Goal: Information Seeking & Learning: Learn about a topic

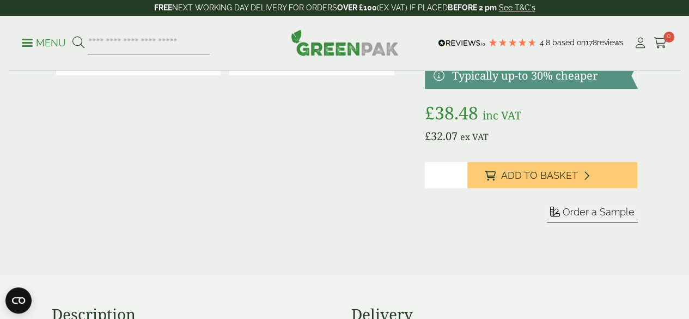
drag, startPoint x: 0, startPoint y: 0, endPoint x: 470, endPoint y: 102, distance: 481.0
click at [470, 89] on link at bounding box center [531, 76] width 213 height 26
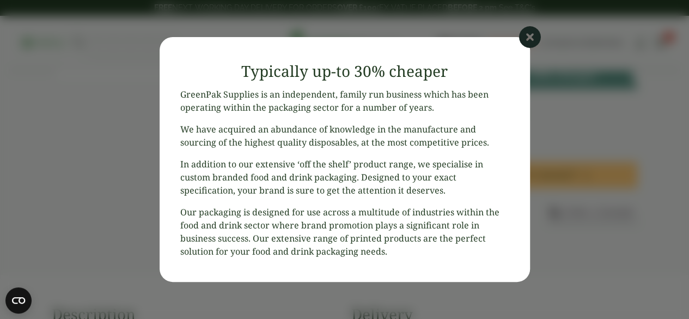
scroll to position [192, 0]
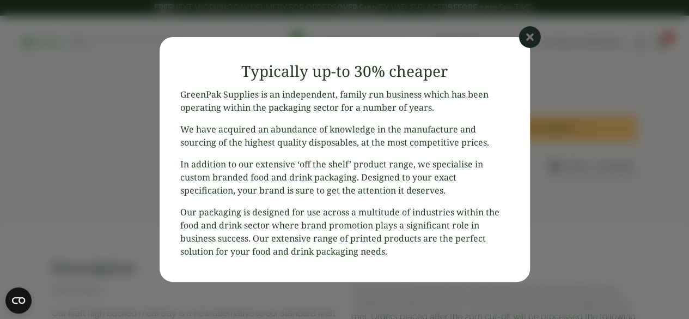
click at [524, 44] on icon at bounding box center [530, 37] width 22 height 22
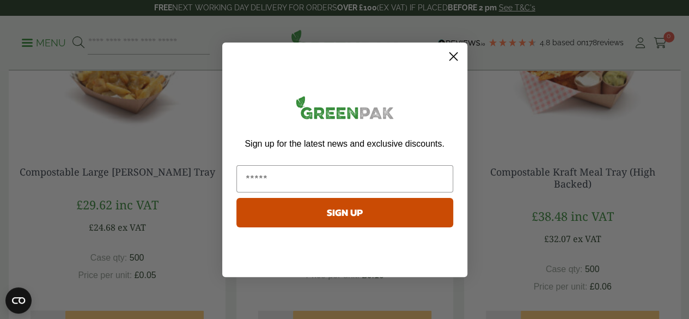
scroll to position [760, 0]
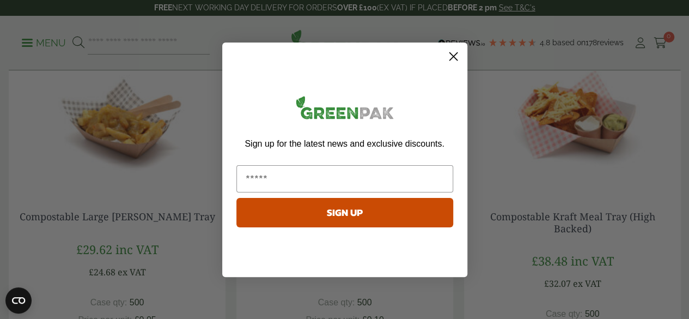
click at [454, 55] on icon "Close dialog" at bounding box center [453, 56] width 8 height 8
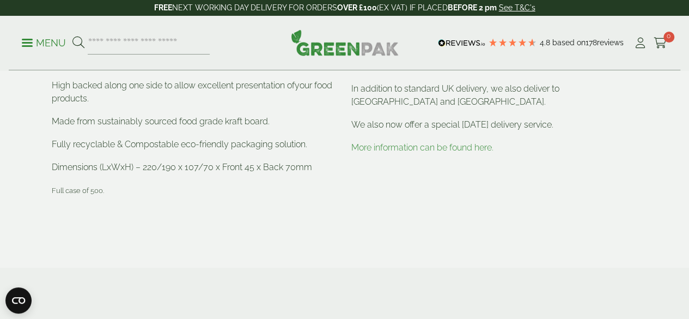
scroll to position [456, 0]
drag, startPoint x: 305, startPoint y: 257, endPoint x: 263, endPoint y: 243, distance: 43.9
click at [263, 219] on p at bounding box center [195, 212] width 287 height 13
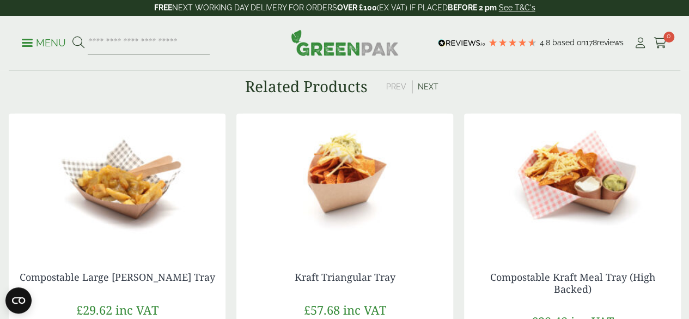
scroll to position [728, 0]
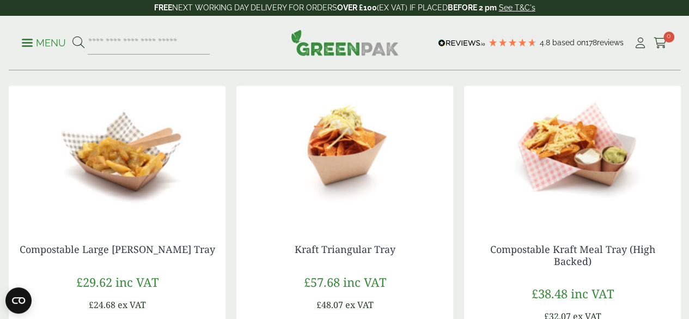
click at [427, 65] on button "Next" at bounding box center [428, 58] width 32 height 13
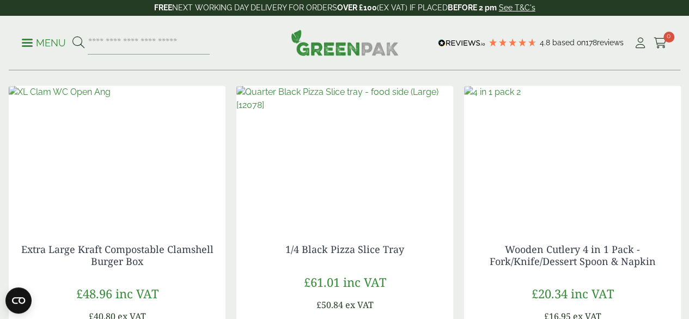
click at [427, 65] on button "Next" at bounding box center [428, 58] width 32 height 13
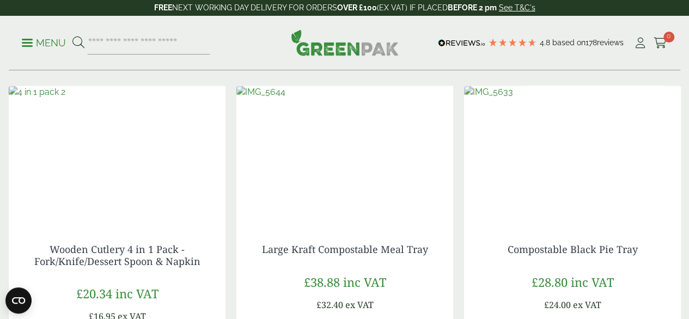
click at [427, 65] on button "Next" at bounding box center [428, 58] width 32 height 13
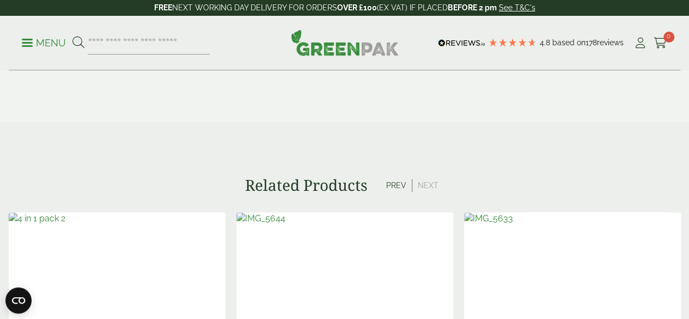
scroll to position [600, 0]
click at [397, 196] on div "Related Products Prev Next" at bounding box center [344, 187] width 689 height 19
click at [421, 193] on button "Next" at bounding box center [428, 186] width 32 height 13
click at [393, 193] on button "Prev" at bounding box center [397, 186] width 32 height 13
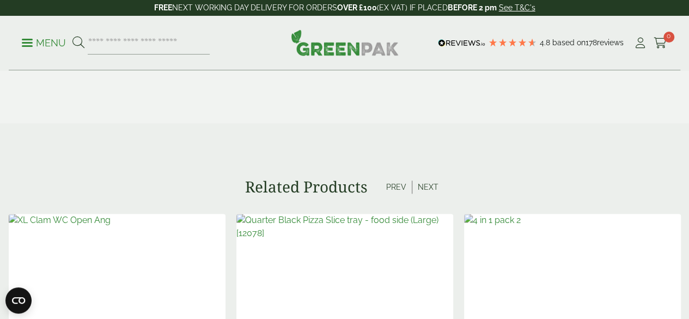
click at [393, 193] on button "Prev" at bounding box center [397, 186] width 32 height 13
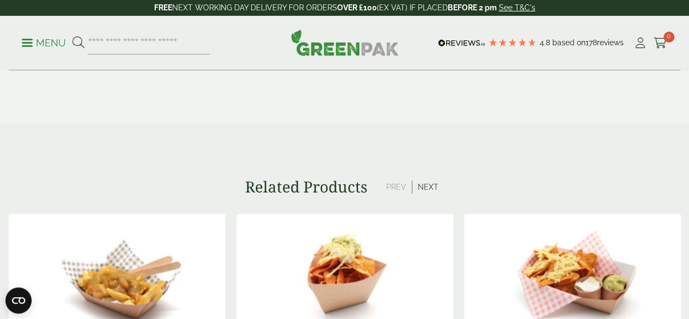
click at [393, 193] on button "Prev" at bounding box center [397, 186] width 32 height 13
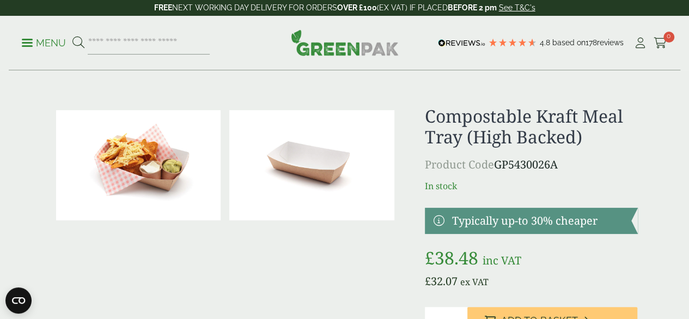
scroll to position [15, 0]
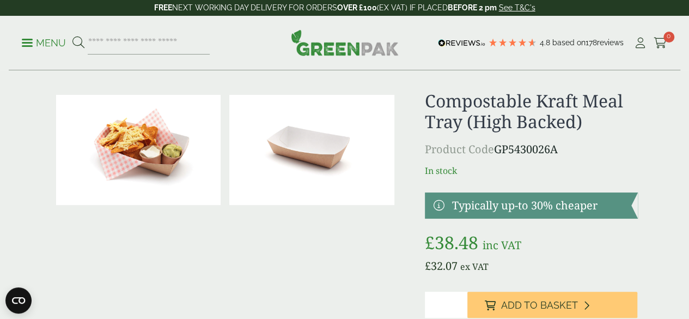
click at [305, 179] on img at bounding box center [311, 150] width 165 height 110
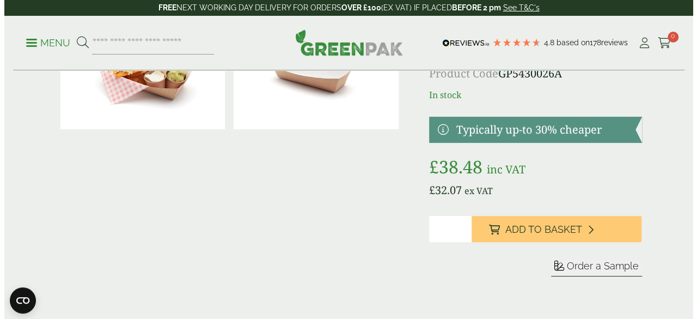
scroll to position [107, 0]
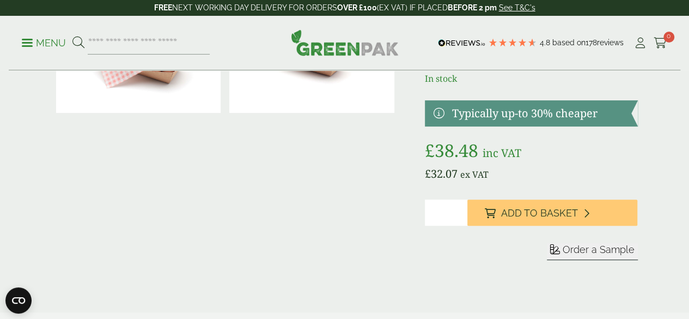
click at [570, 255] on span "Order a Sample" at bounding box center [599, 248] width 72 height 11
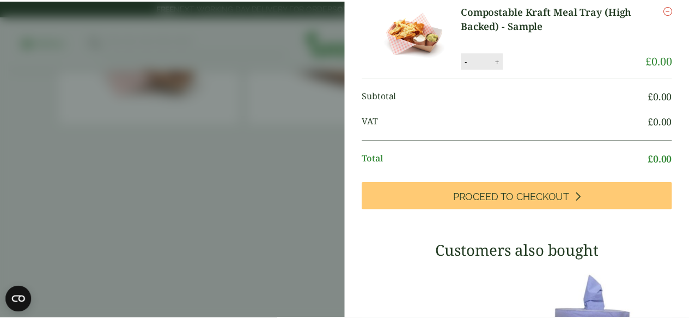
scroll to position [0, 0]
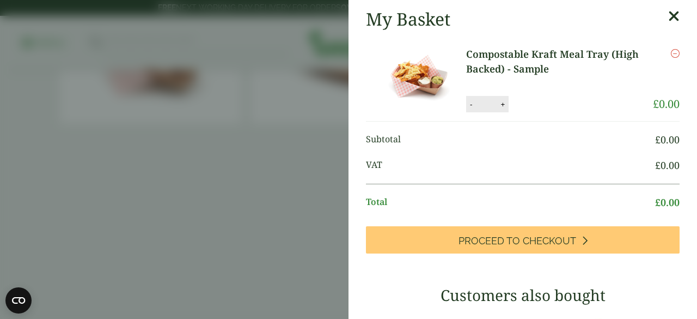
click at [668, 21] on icon at bounding box center [673, 16] width 11 height 15
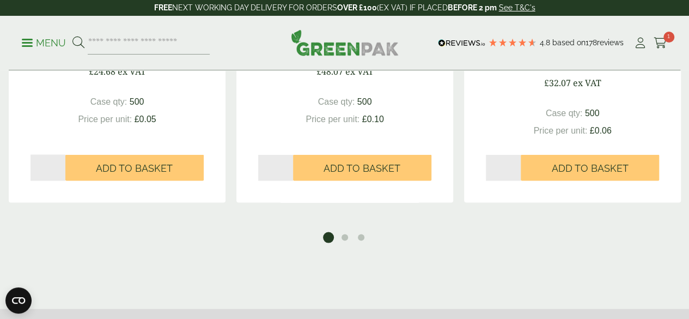
scroll to position [962, 0]
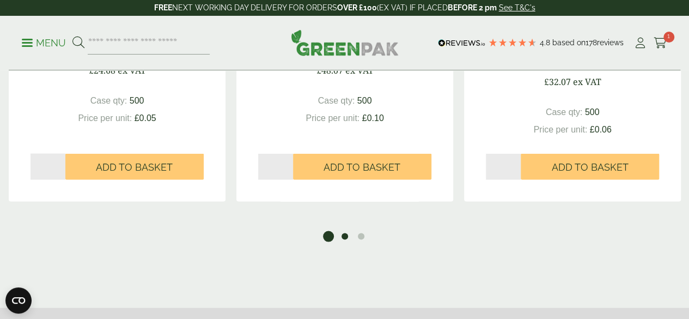
click at [343, 241] on button "2" at bounding box center [344, 235] width 11 height 11
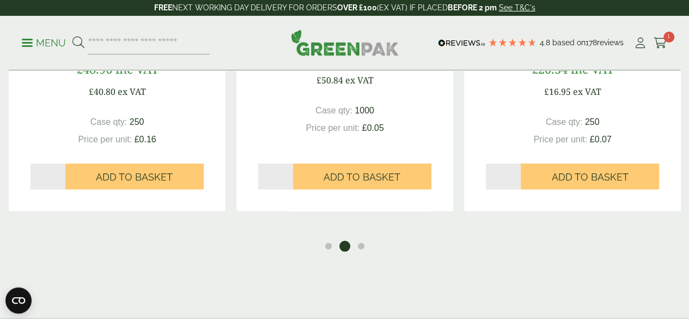
scroll to position [952, 0]
click at [362, 252] on button "3" at bounding box center [361, 246] width 11 height 11
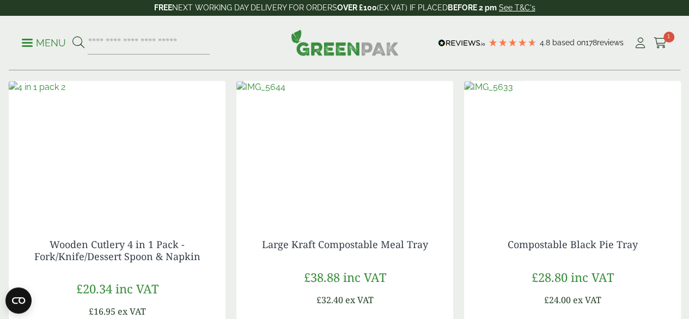
scroll to position [722, 0]
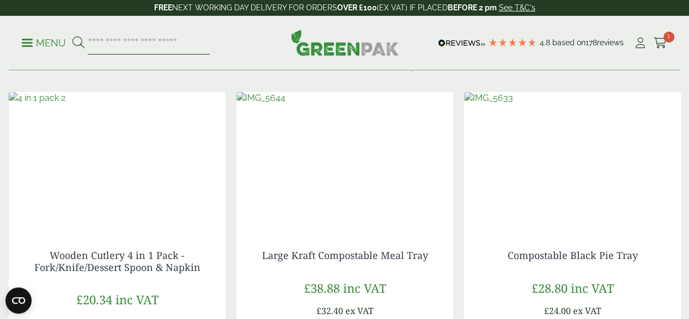
click at [200, 44] on input "search" at bounding box center [149, 43] width 122 height 23
type input "**********"
click at [72, 36] on button at bounding box center [78, 43] width 12 height 14
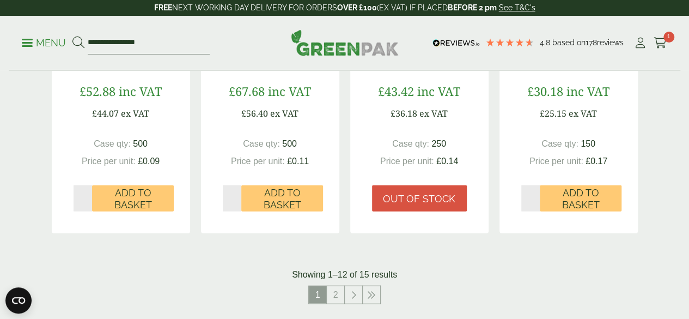
scroll to position [1155, 0]
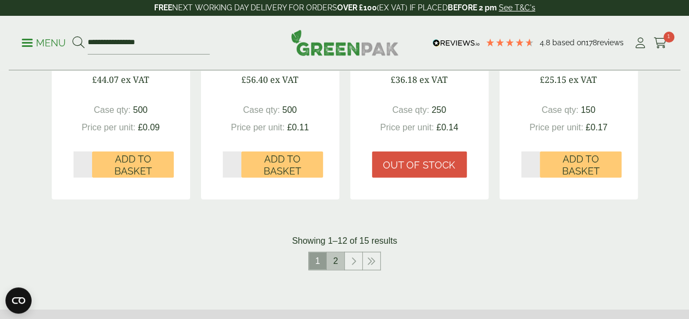
click at [338, 270] on link "2" at bounding box center [335, 260] width 17 height 17
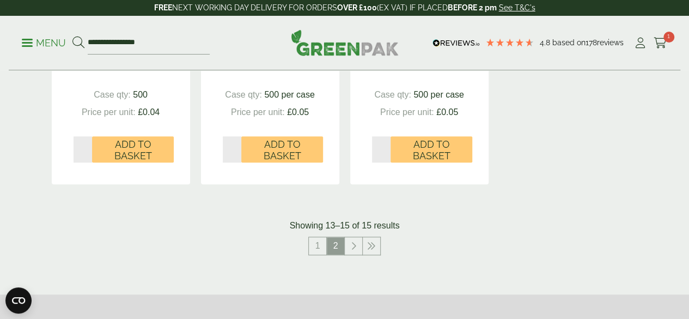
scroll to position [413, 0]
click at [350, 255] on link at bounding box center [353, 245] width 17 height 17
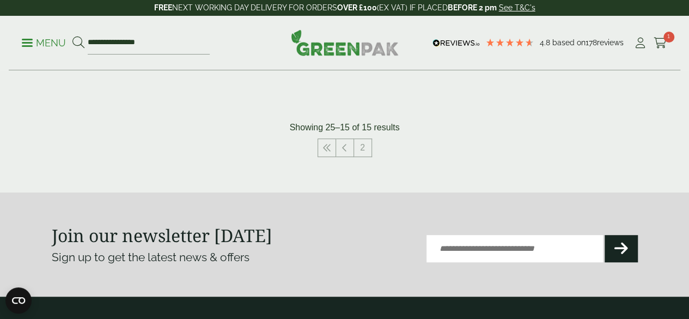
scroll to position [198, 0]
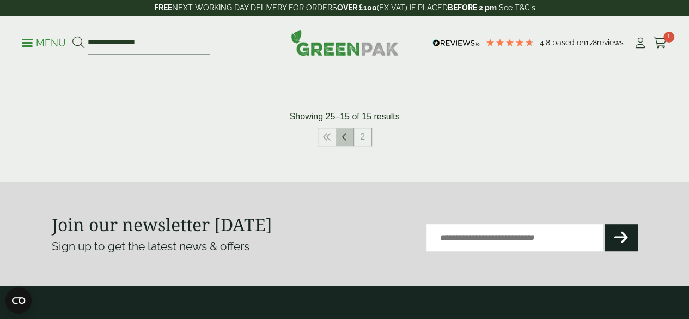
click at [345, 141] on icon at bounding box center [344, 136] width 5 height 9
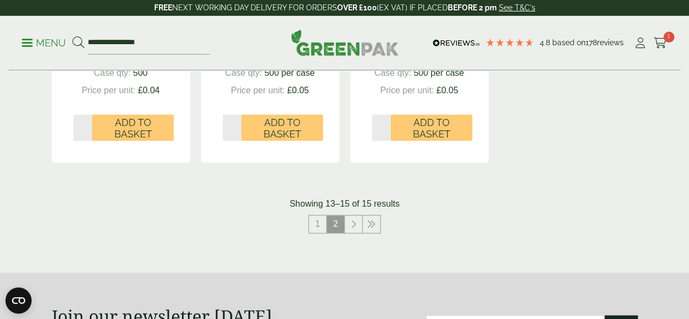
scroll to position [436, 0]
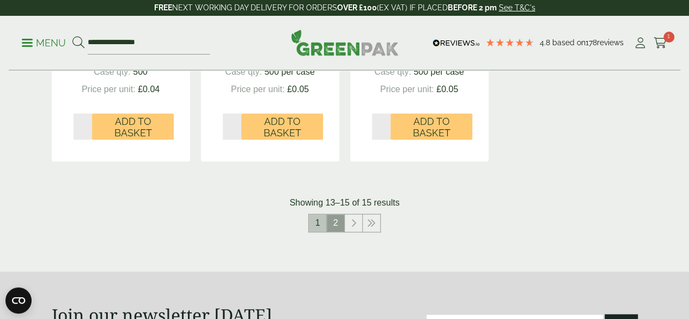
click at [322, 231] on link "1" at bounding box center [317, 222] width 17 height 17
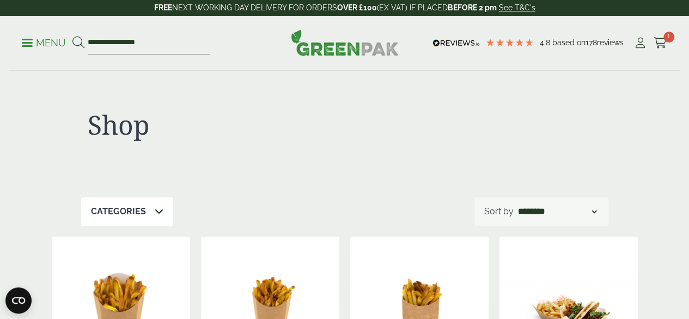
click at [54, 41] on p "Menu" at bounding box center [44, 42] width 44 height 13
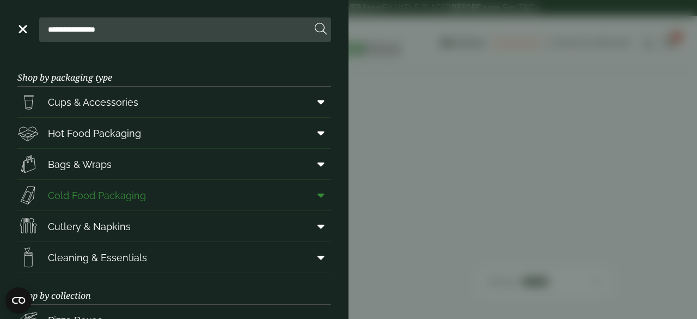
click at [109, 198] on span "Cold Food Packaging" at bounding box center [97, 195] width 98 height 15
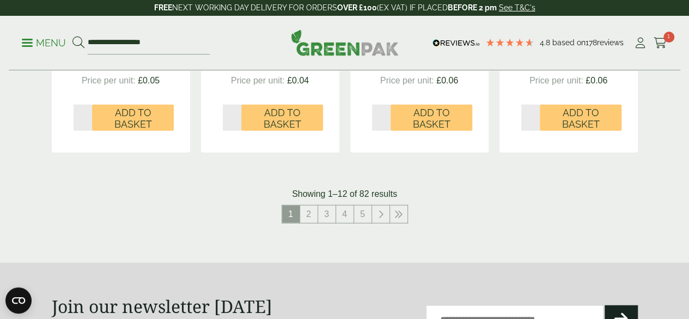
scroll to position [1238, 0]
click at [310, 222] on link "2" at bounding box center [308, 213] width 17 height 17
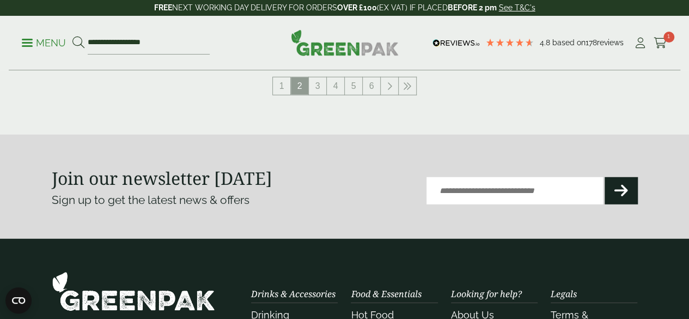
scroll to position [1403, 0]
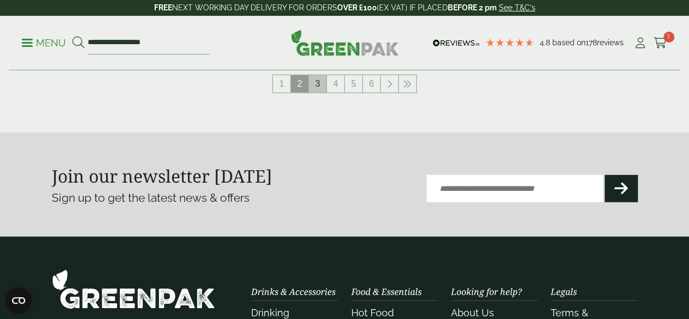
click at [312, 93] on link "3" at bounding box center [317, 83] width 17 height 17
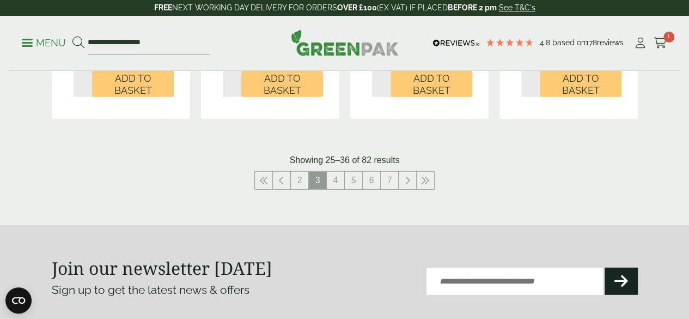
scroll to position [1284, 0]
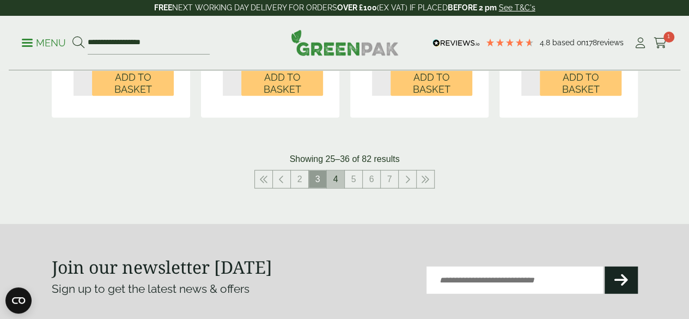
click at [336, 188] on link "4" at bounding box center [335, 178] width 17 height 17
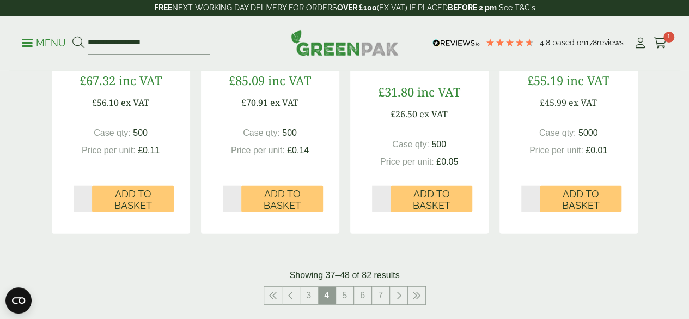
scroll to position [1249, 0]
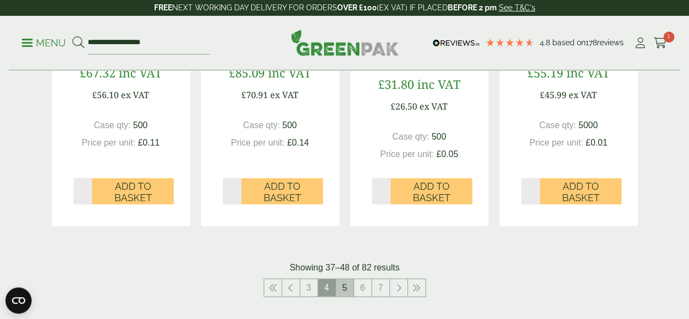
click at [338, 296] on link "5" at bounding box center [344, 287] width 17 height 17
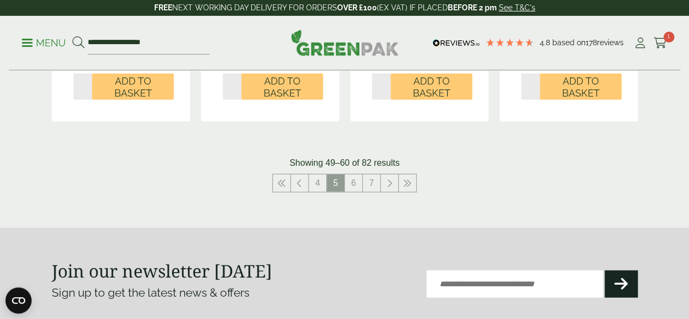
scroll to position [1280, 0]
click at [350, 192] on link "6" at bounding box center [353, 183] width 17 height 17
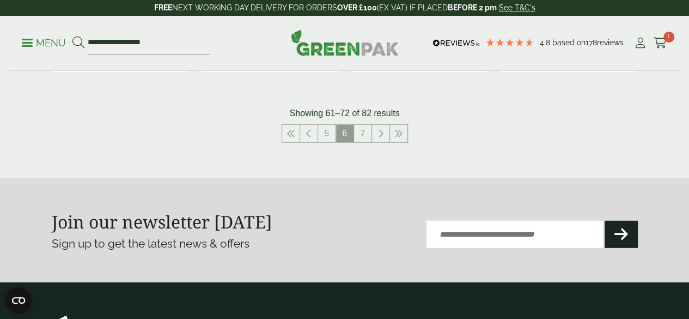
scroll to position [1354, 0]
click at [363, 142] on link "7" at bounding box center [362, 132] width 17 height 17
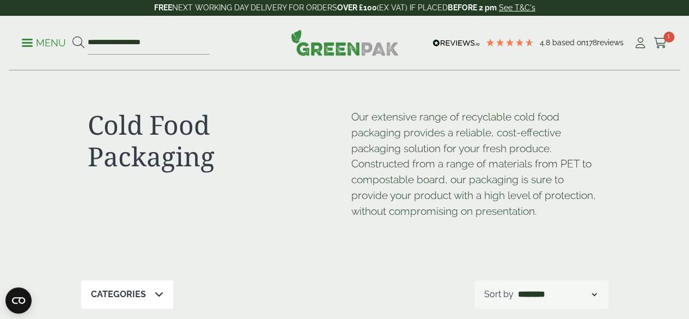
click at [19, 49] on div "**********" at bounding box center [345, 43] width 672 height 54
click at [28, 40] on p "Menu" at bounding box center [44, 42] width 44 height 13
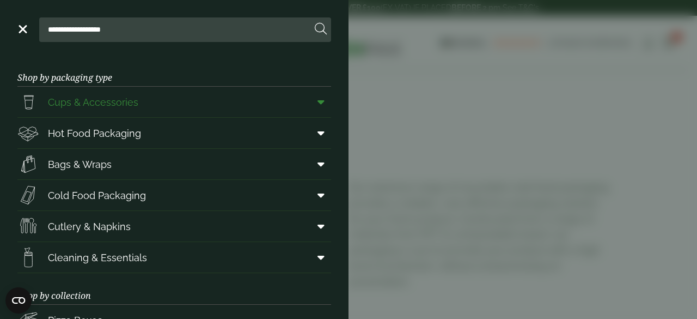
click at [114, 104] on span "Cups & Accessories" at bounding box center [93, 102] width 90 height 15
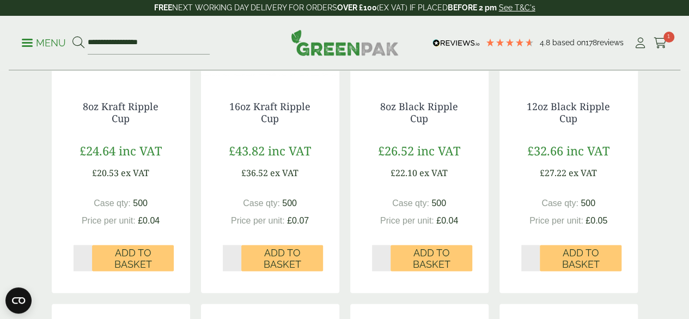
scroll to position [686, 0]
click at [642, 133] on div "Cups & Accessories So your beer gardens are always ready, we have a vast range …" at bounding box center [344, 61] width 599 height 1355
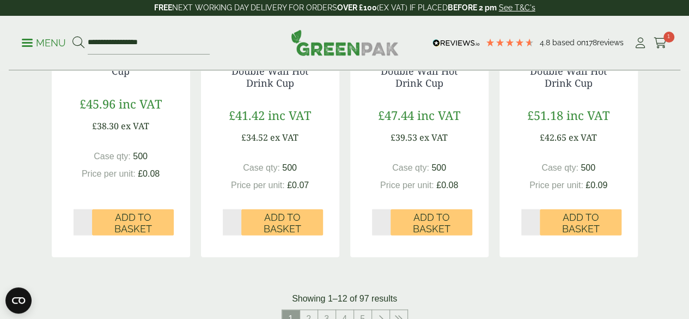
scroll to position [1093, 0]
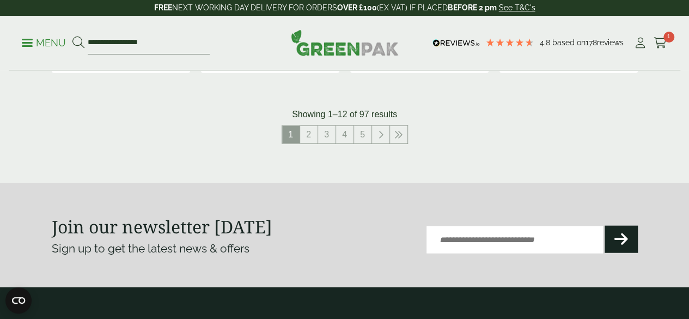
scroll to position [1299, 0]
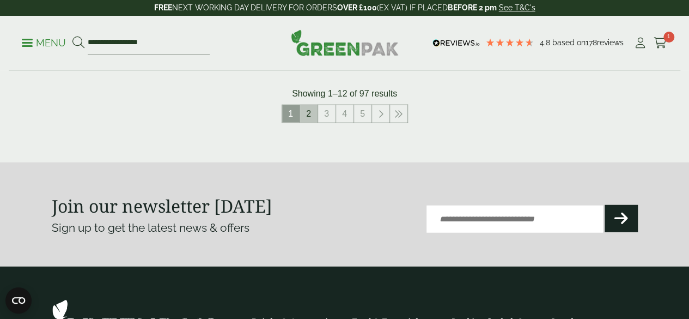
click at [303, 123] on link "2" at bounding box center [308, 113] width 17 height 17
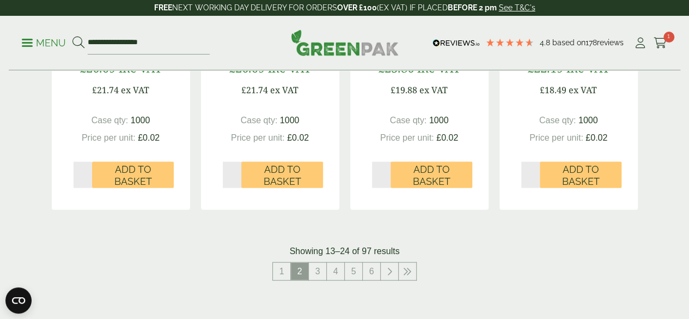
scroll to position [1146, 0]
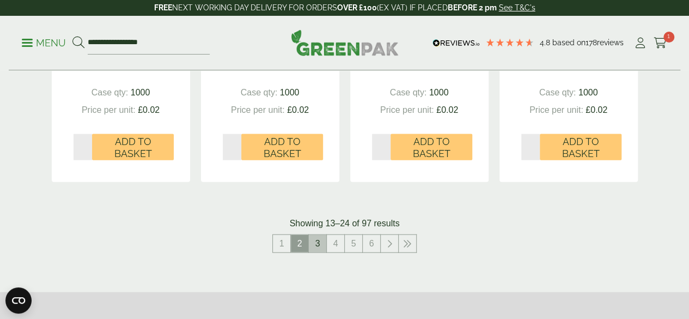
click at [319, 252] on link "3" at bounding box center [317, 243] width 17 height 17
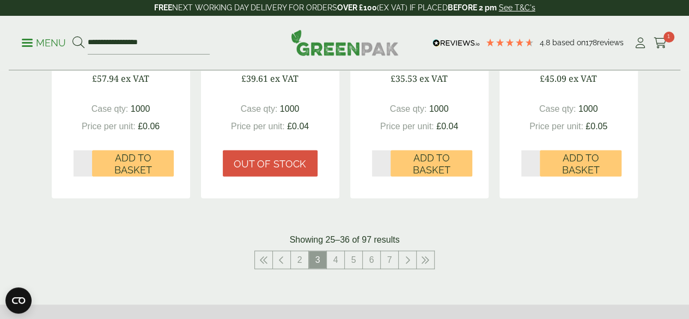
scroll to position [1130, 0]
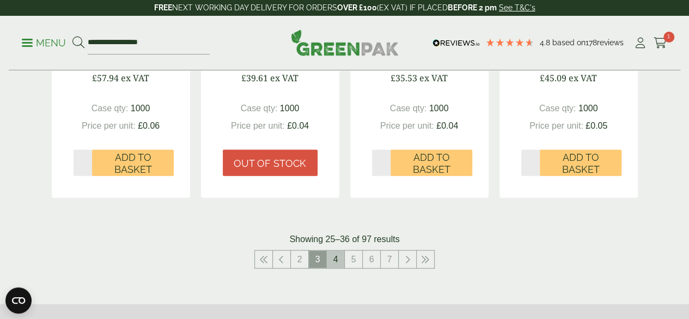
click at [331, 268] on link "4" at bounding box center [335, 259] width 17 height 17
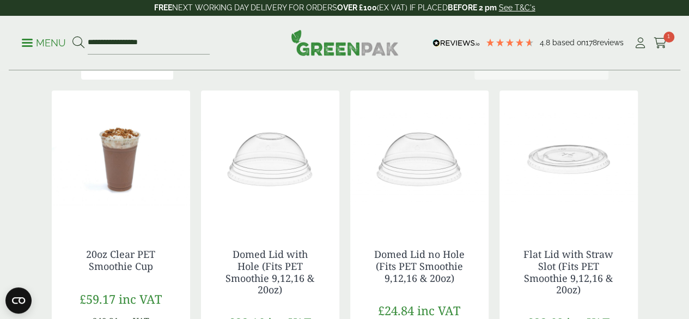
scroll to position [165, 0]
